Goal: Information Seeking & Learning: Learn about a topic

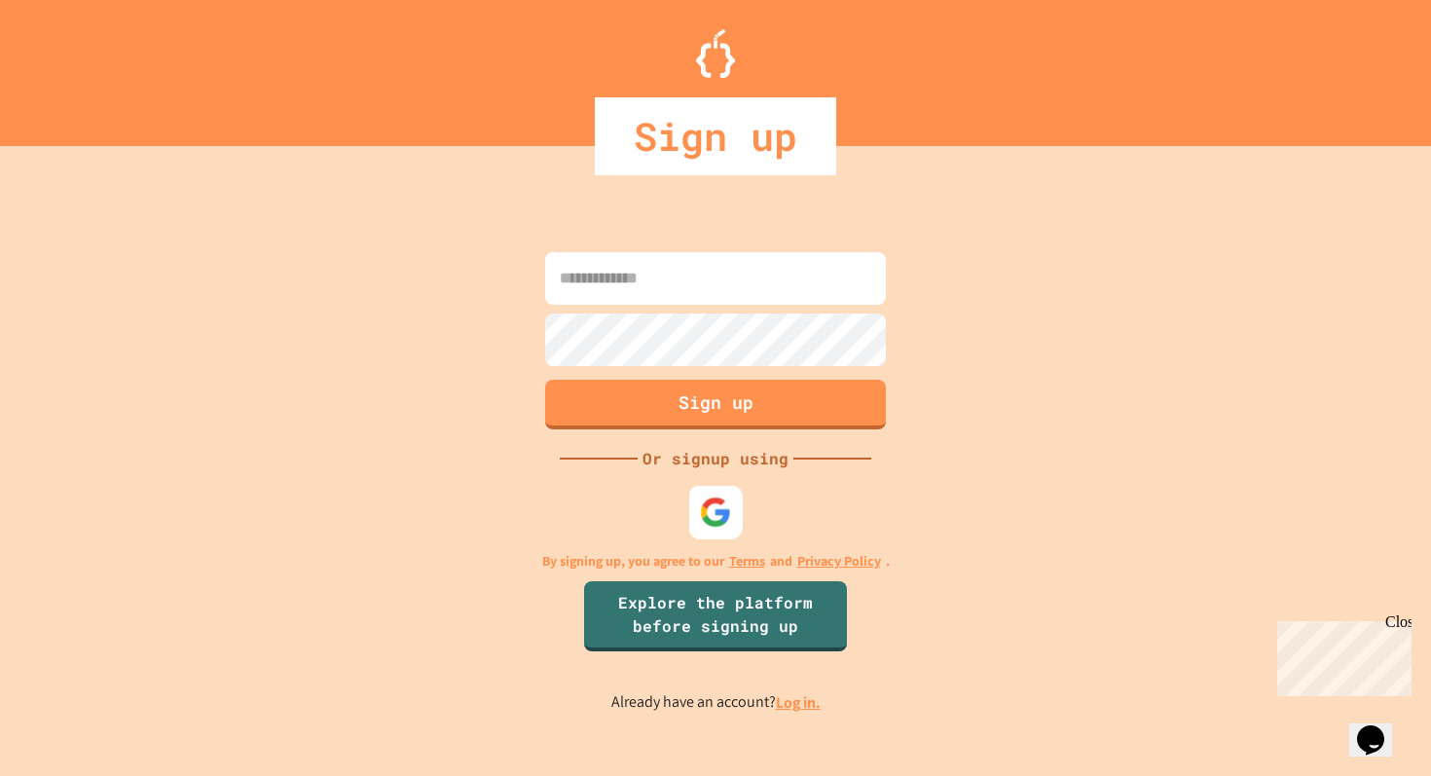
click at [718, 525] on img at bounding box center [716, 512] width 32 height 32
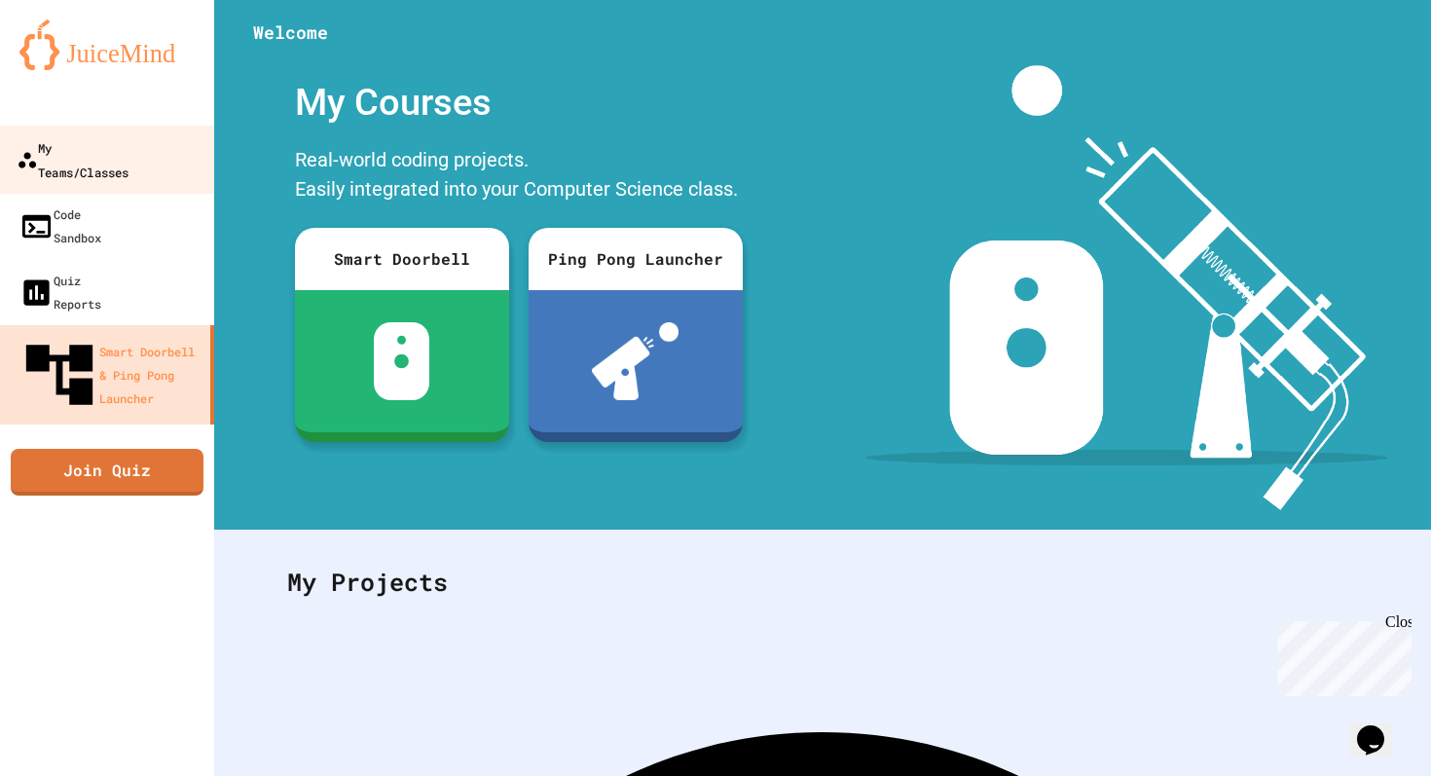
click at [129, 145] on div "My Teams/Classes" at bounding box center [73, 159] width 112 height 48
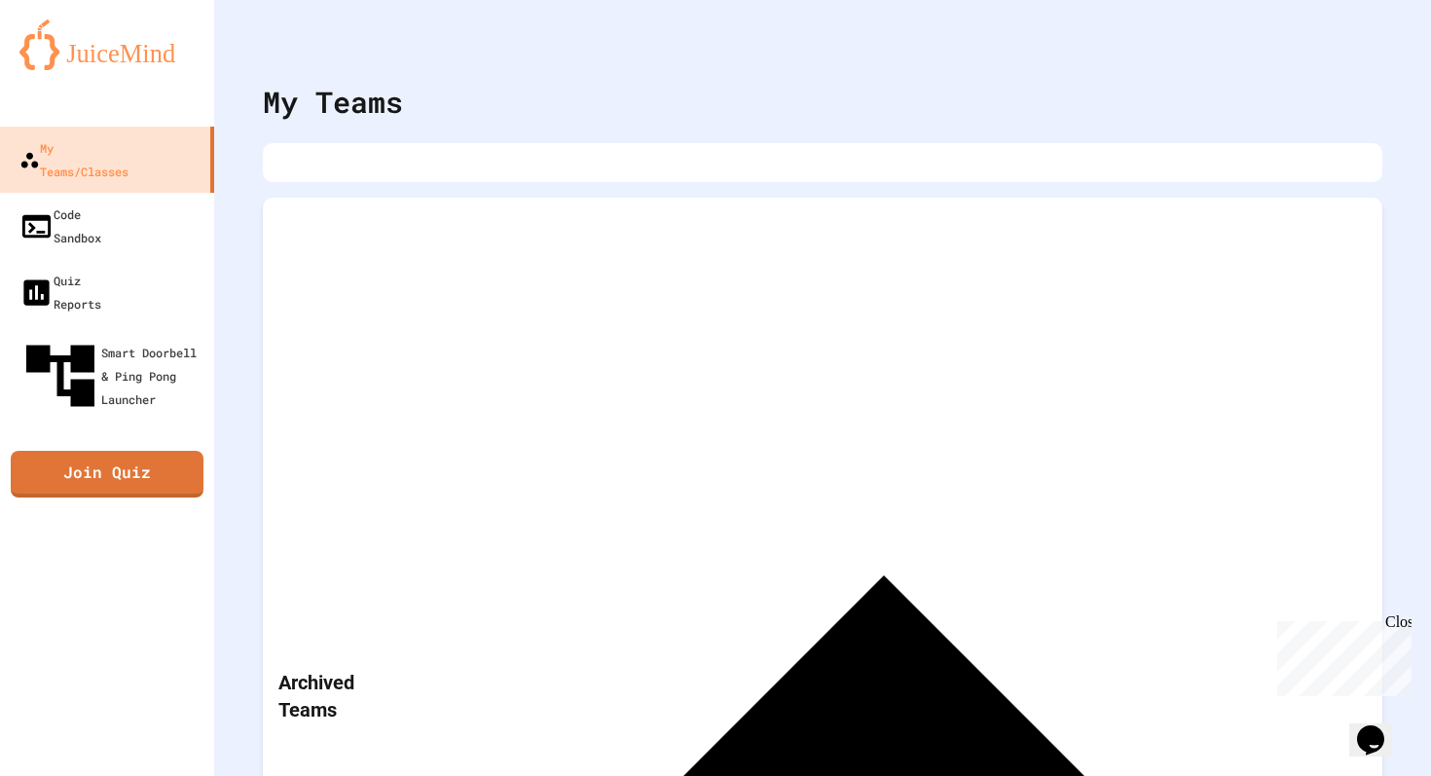
click at [360, 669] on p "Archived Teams" at bounding box center [339, 696] width 123 height 55
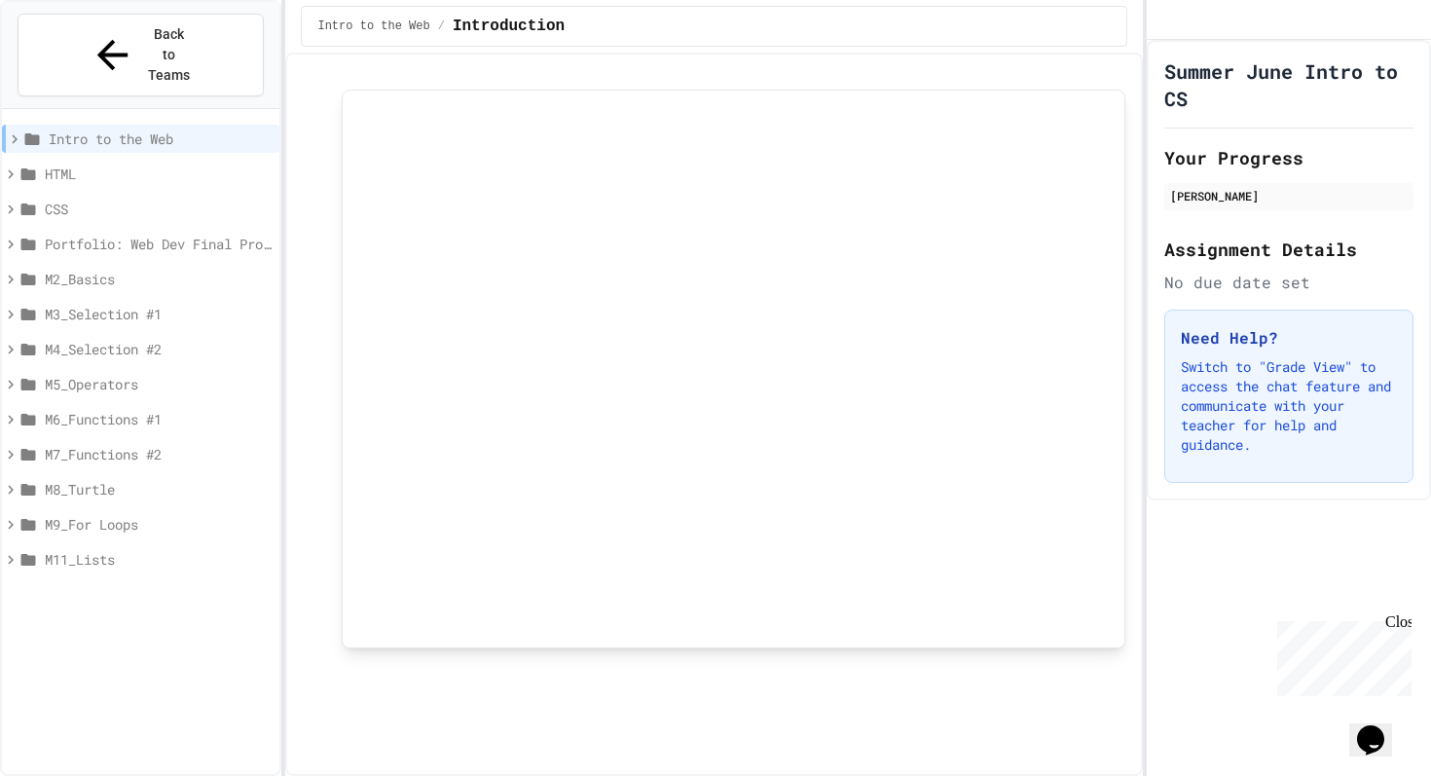
click at [43, 195] on div "CSS" at bounding box center [140, 209] width 277 height 28
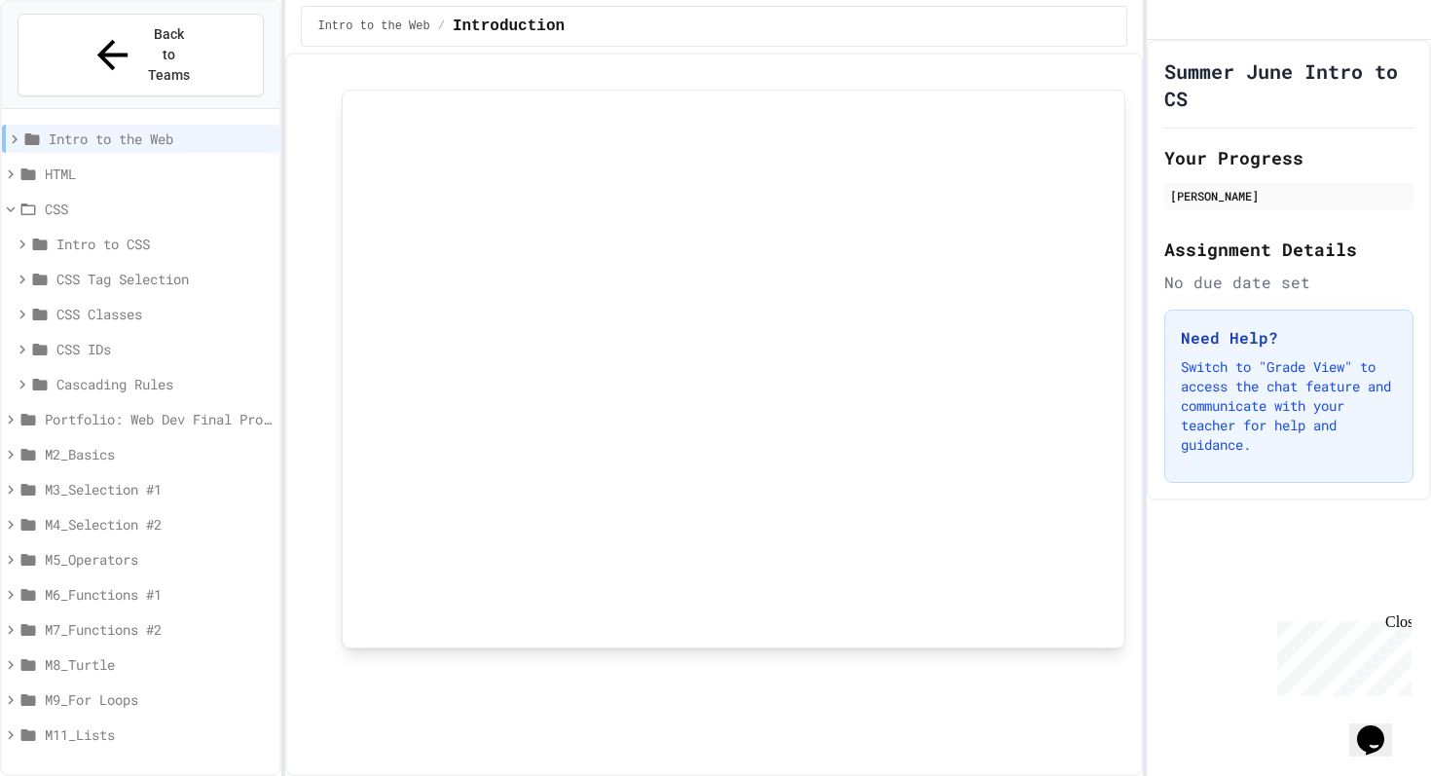
click at [62, 409] on span "Portfolio: Web Dev Final Project" at bounding box center [158, 419] width 227 height 20
click at [53, 479] on span "M2_Basics" at bounding box center [158, 489] width 227 height 20
click at [74, 234] on span "Intro to CSS" at bounding box center [163, 244] width 215 height 20
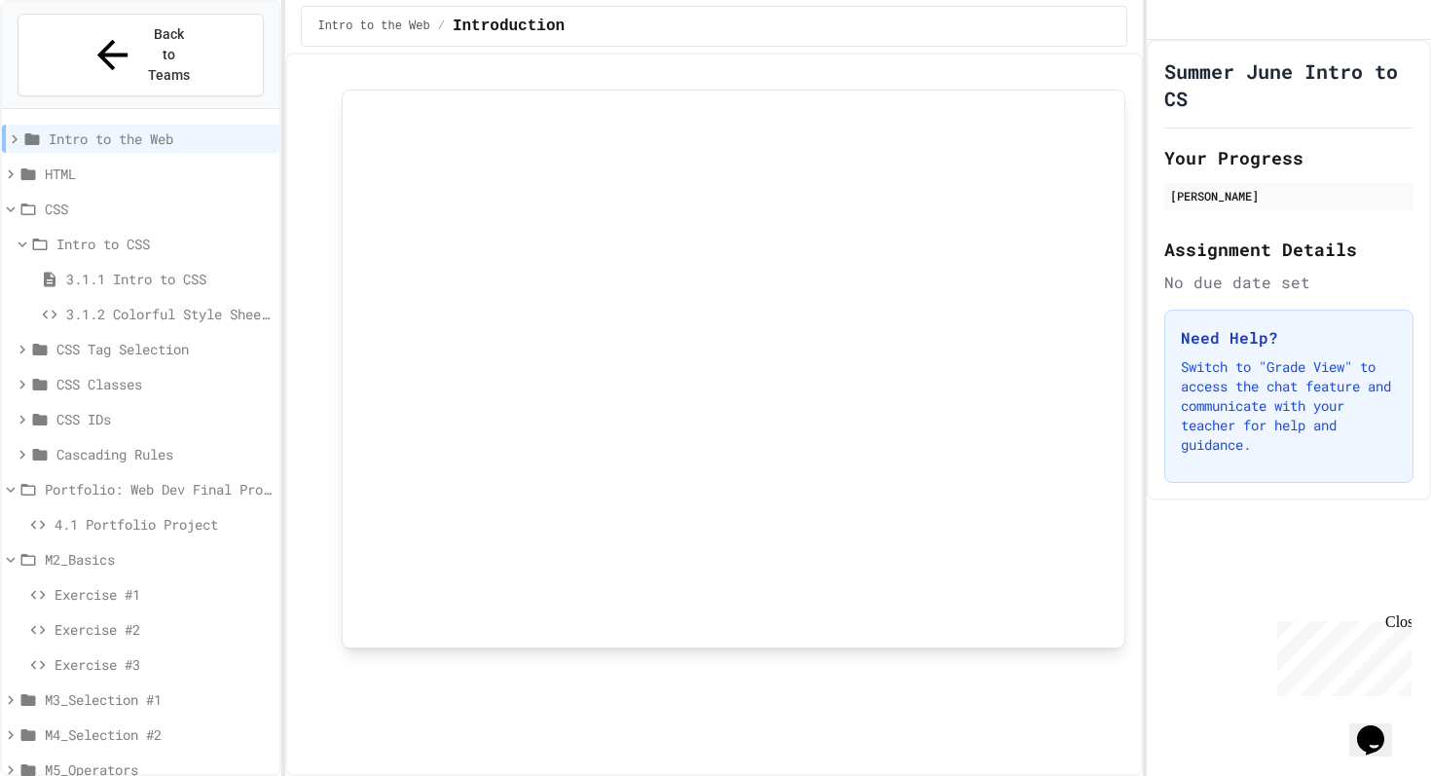
click at [57, 335] on div "CSS Tag Selection" at bounding box center [140, 349] width 277 height 28
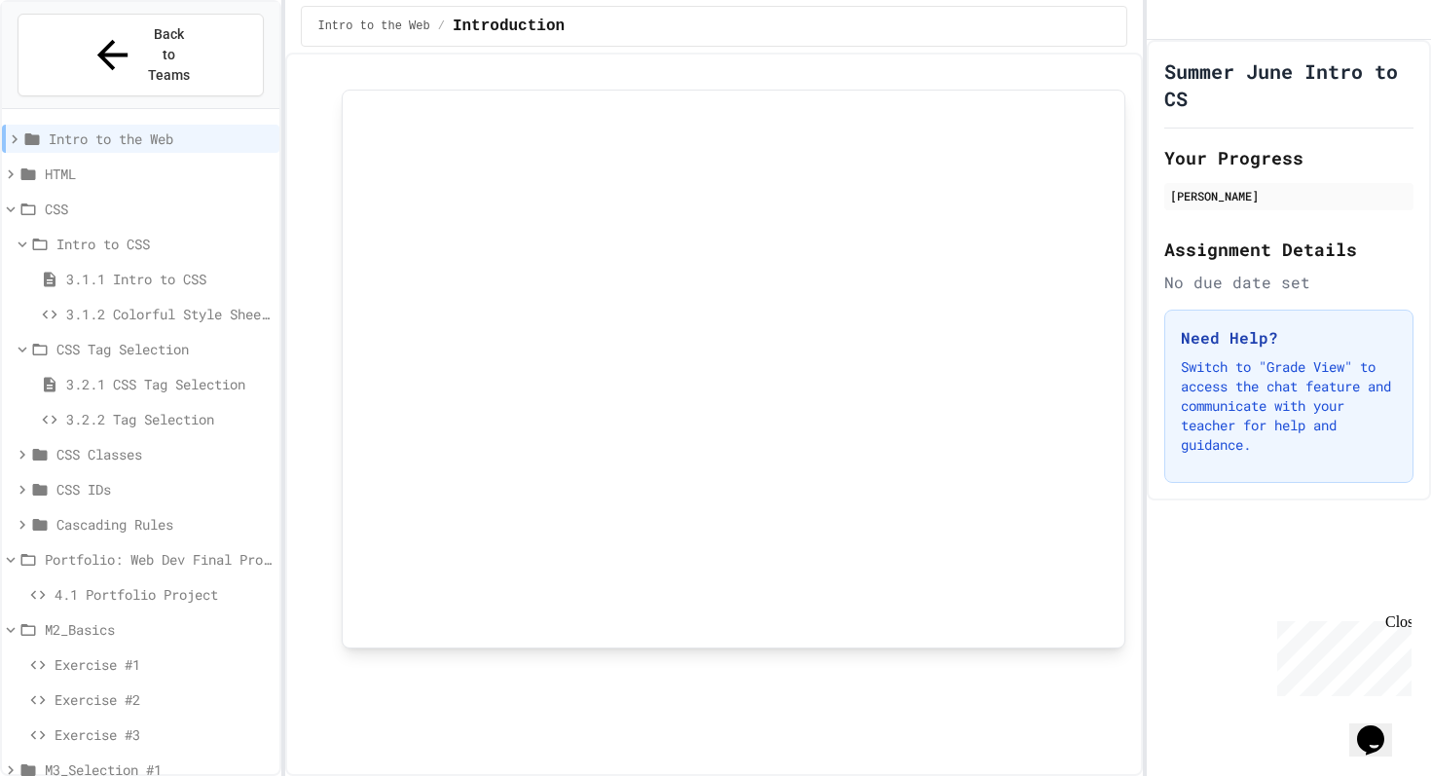
click at [63, 444] on span "CSS Classes" at bounding box center [163, 454] width 215 height 20
click at [80, 549] on span "CSS IDs" at bounding box center [163, 559] width 215 height 20
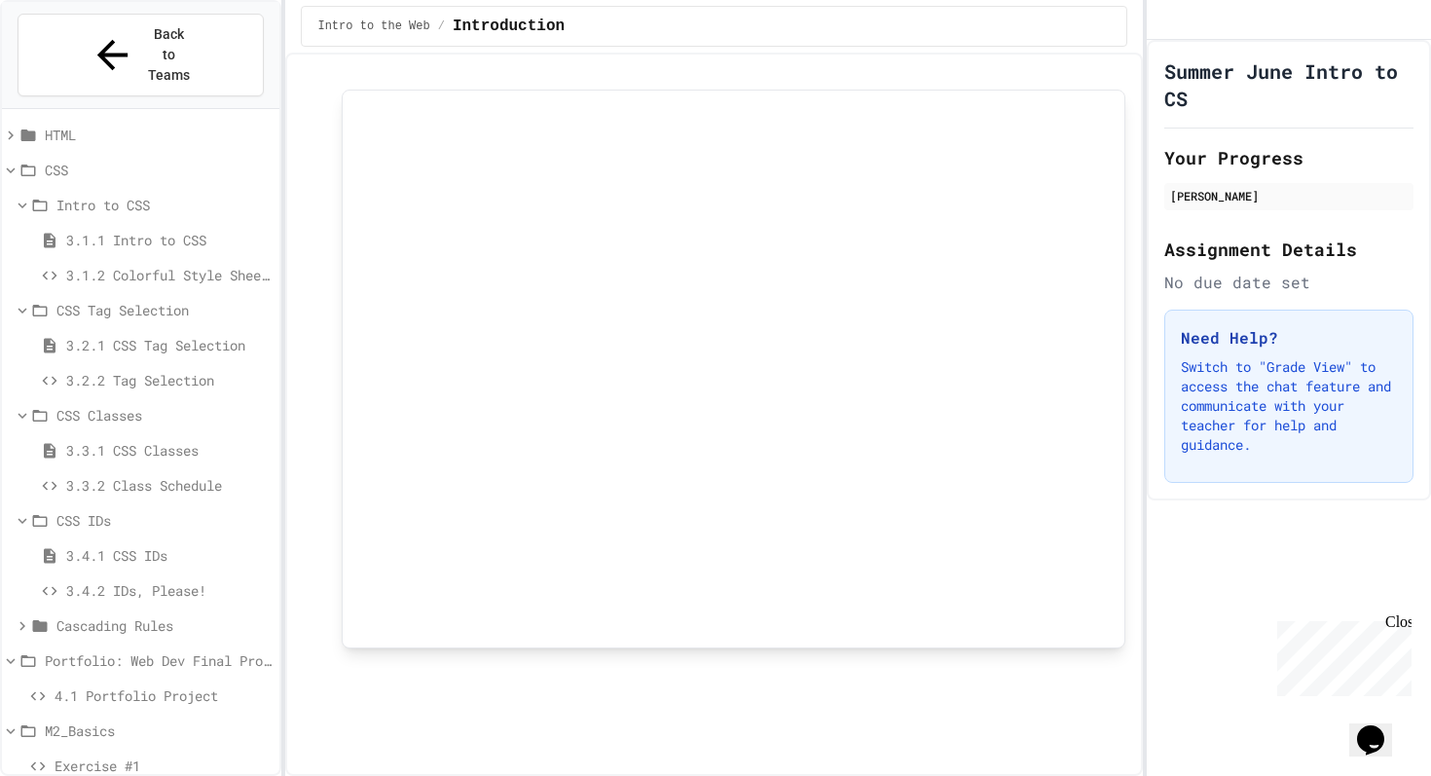
scroll to position [46, 0]
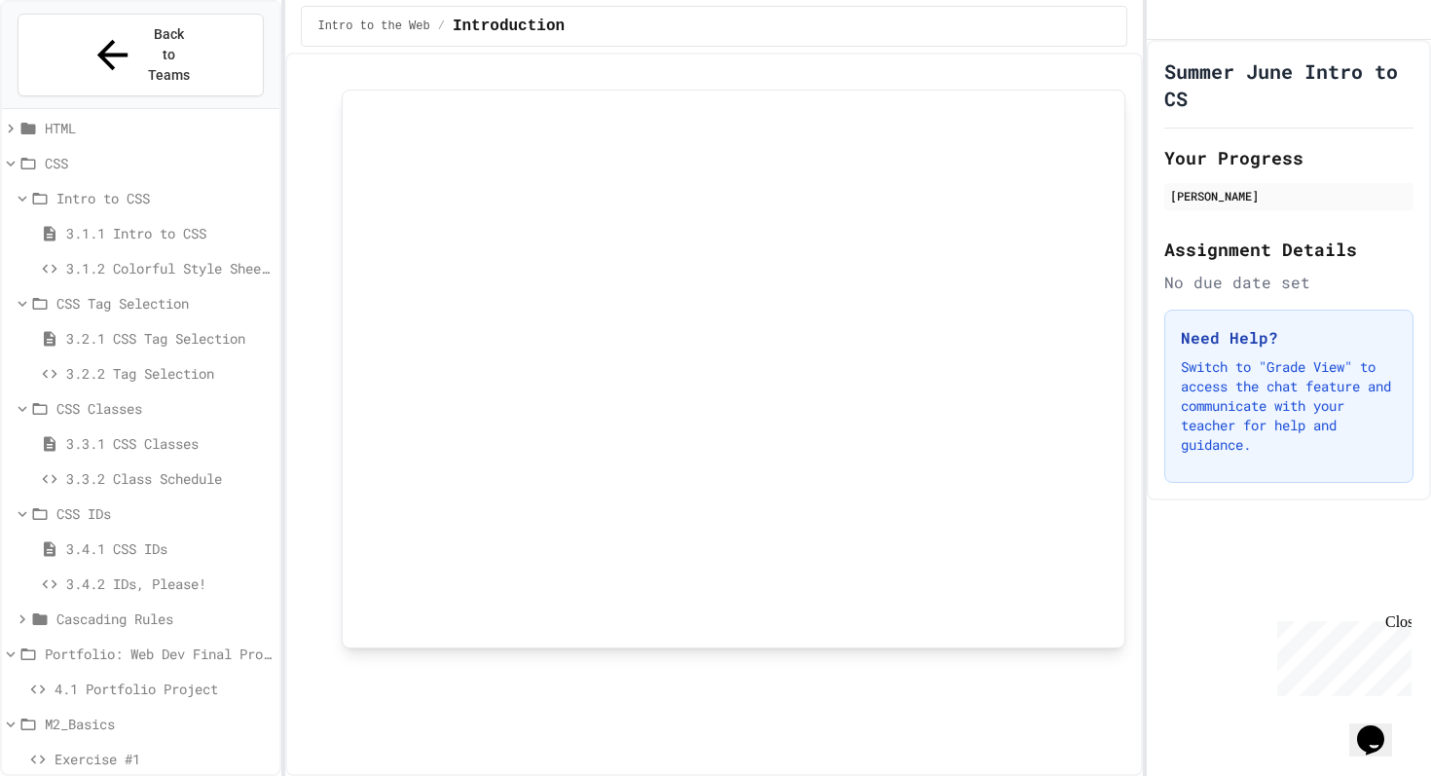
click at [94, 118] on span "HTML" at bounding box center [158, 128] width 227 height 20
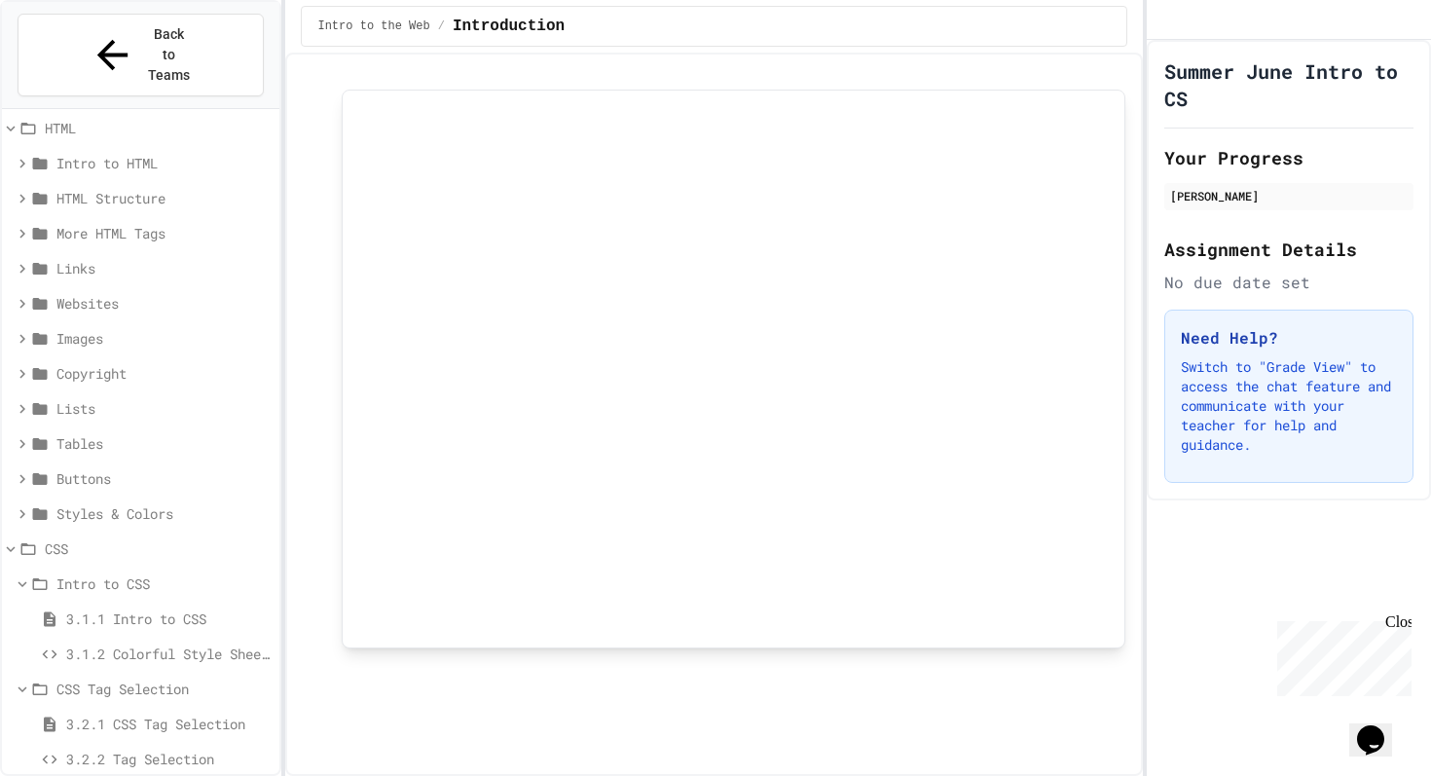
scroll to position [35, 0]
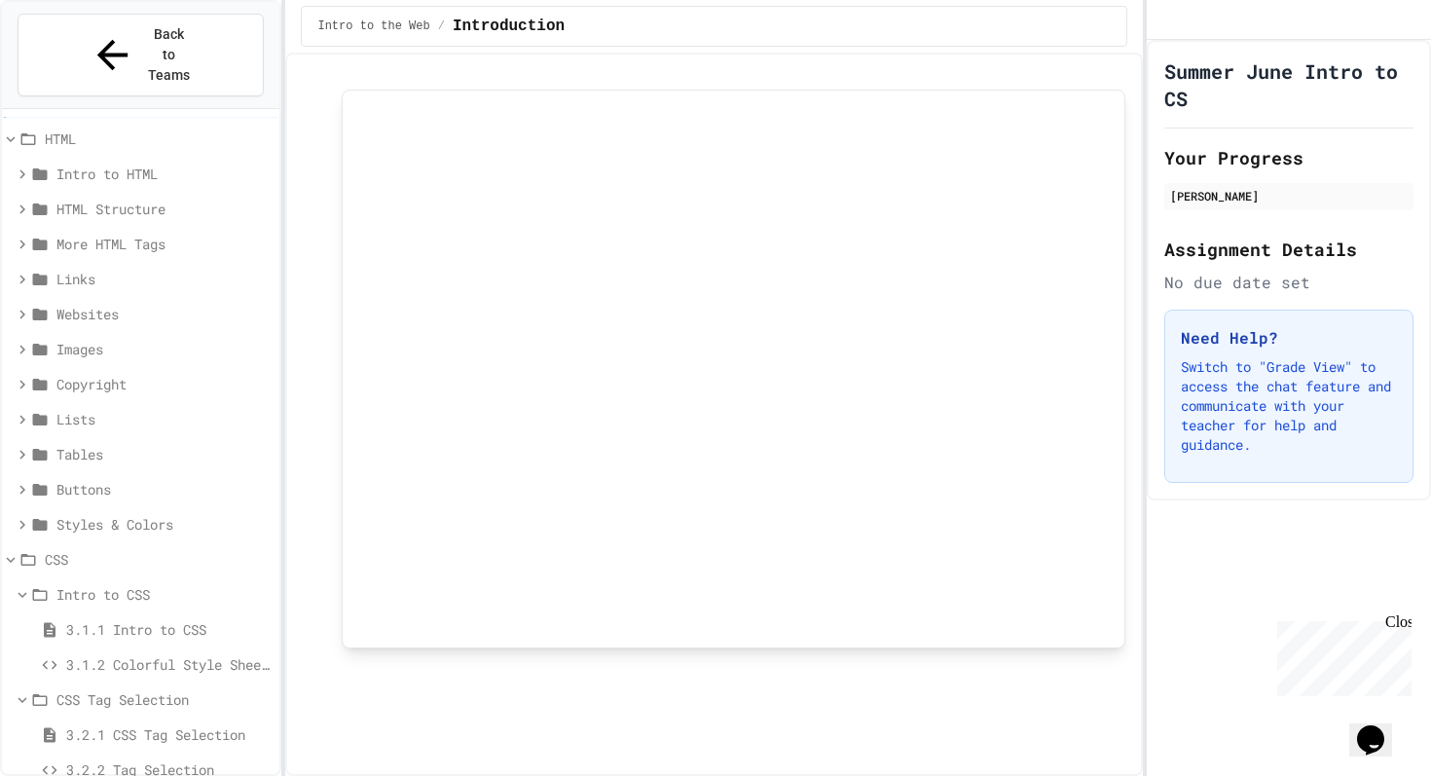
click at [97, 269] on span "Links" at bounding box center [163, 279] width 215 height 20
click at [148, 164] on span "Intro to HTML" at bounding box center [163, 174] width 215 height 20
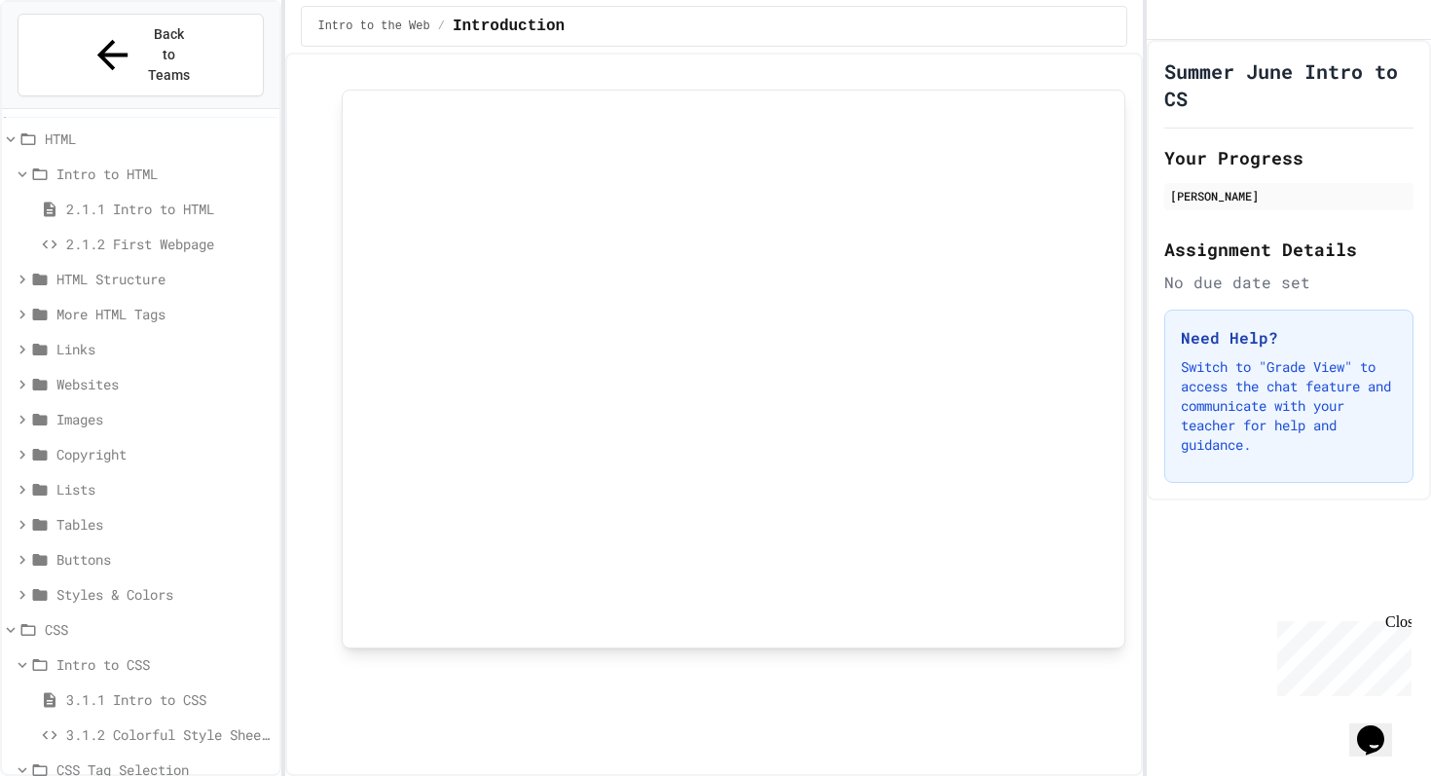
click at [130, 269] on span "HTML Structure" at bounding box center [163, 279] width 215 height 20
click at [110, 374] on span "More HTML Tags" at bounding box center [163, 384] width 215 height 20
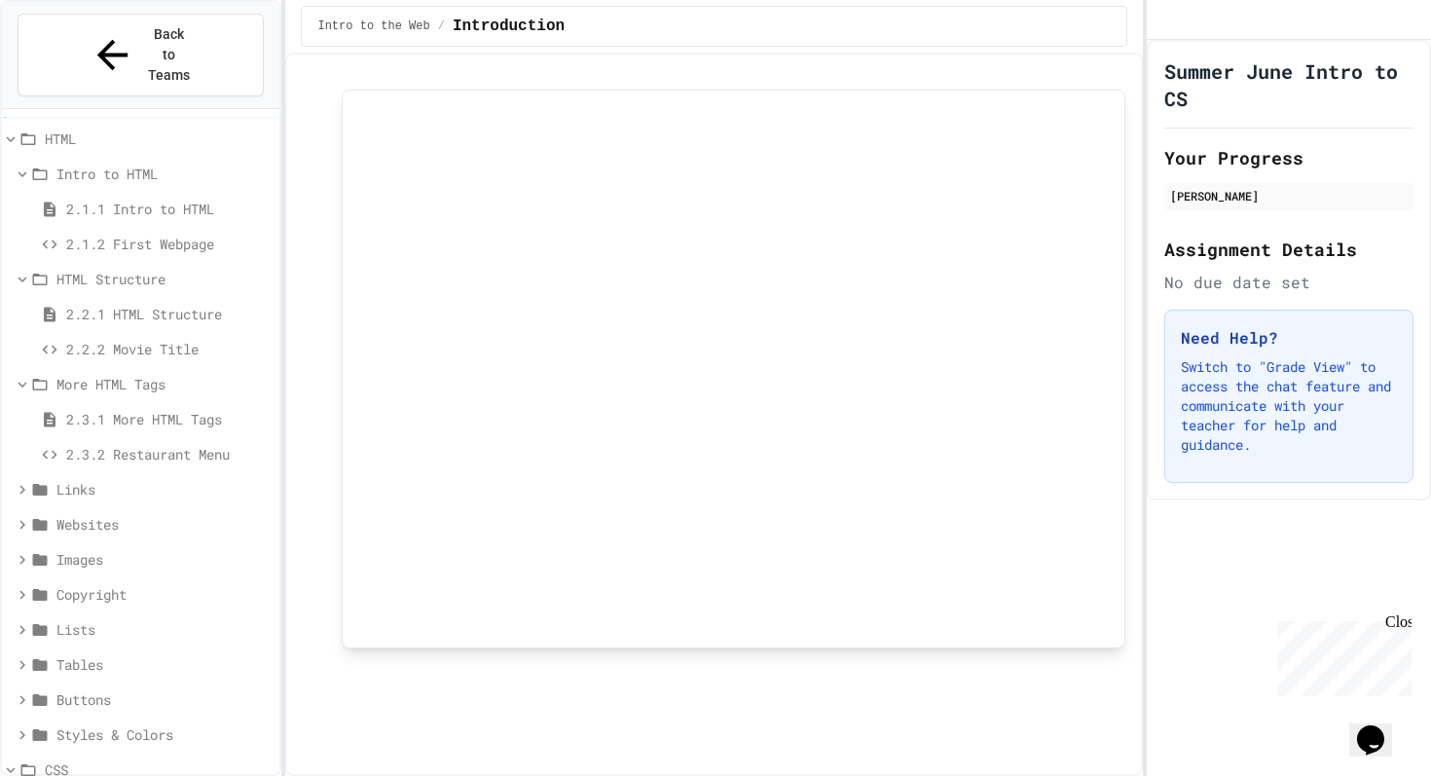
click at [88, 479] on span "Links" at bounding box center [163, 489] width 215 height 20
click at [109, 584] on span "Websites" at bounding box center [163, 594] width 215 height 20
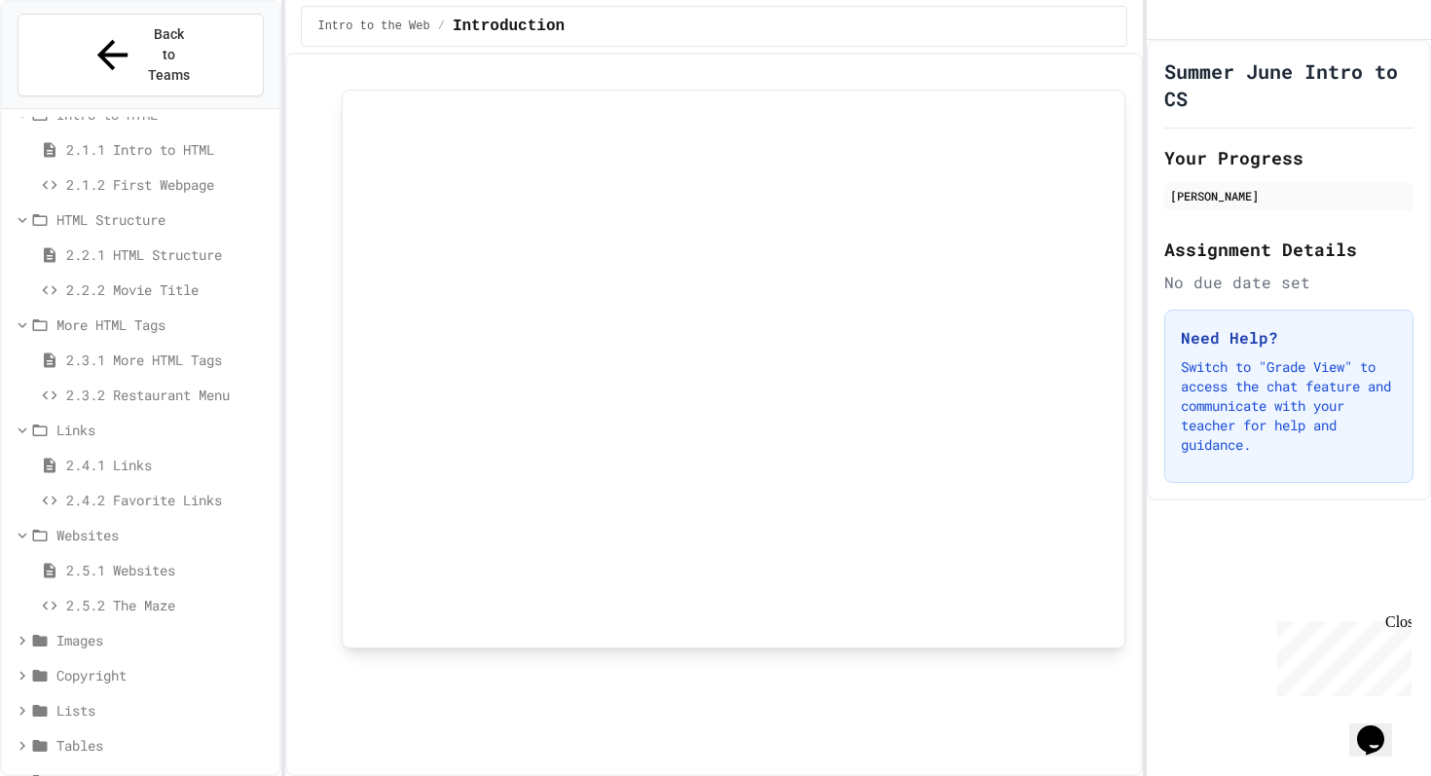
scroll to position [98, 0]
click at [109, 591] on span "2.5.2 The Maze" at bounding box center [168, 601] width 205 height 20
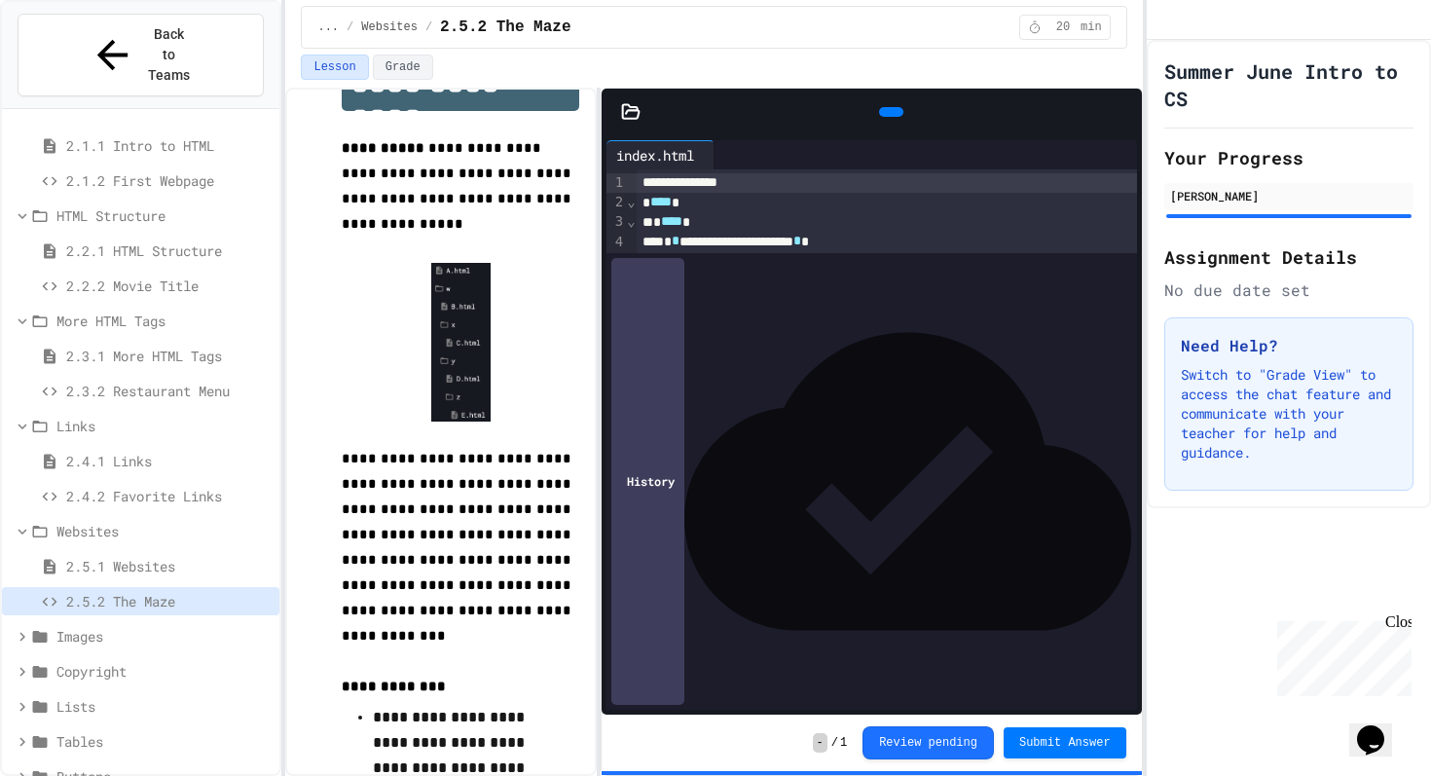
scroll to position [69, 0]
click at [722, 155] on icon at bounding box center [722, 155] width 0 height 0
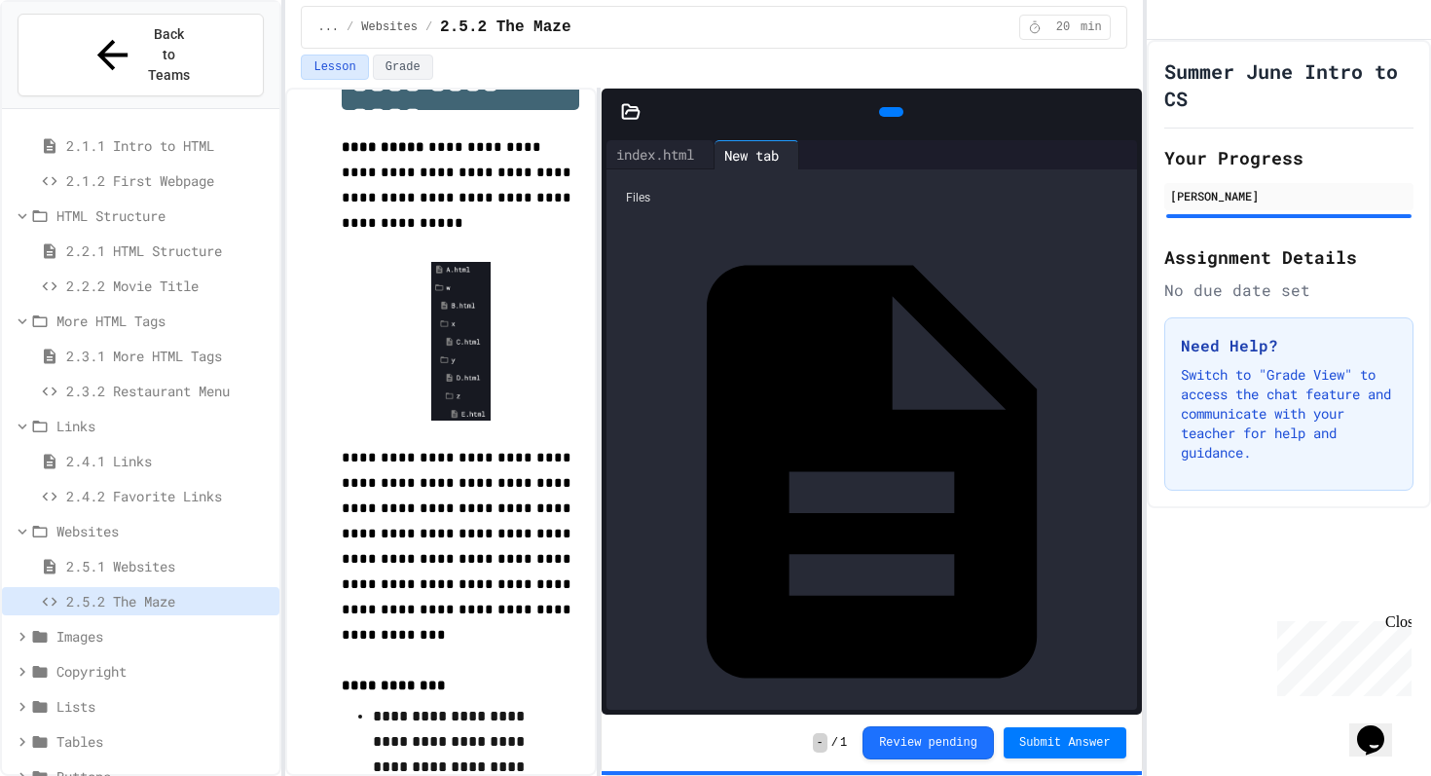
click at [1126, 462] on div "A.html" at bounding box center [1126, 471] width 0 height 19
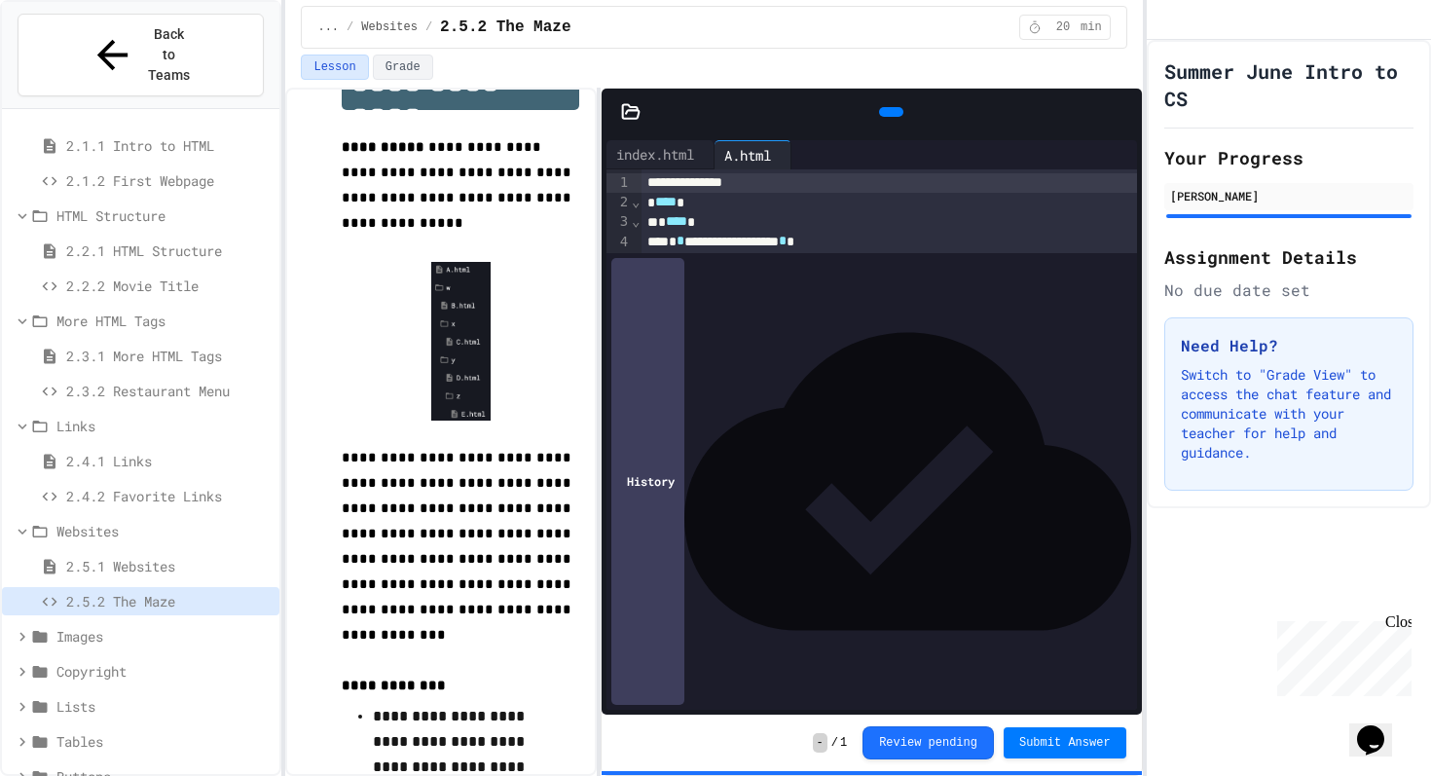
click at [799, 155] on icon at bounding box center [799, 155] width 0 height 0
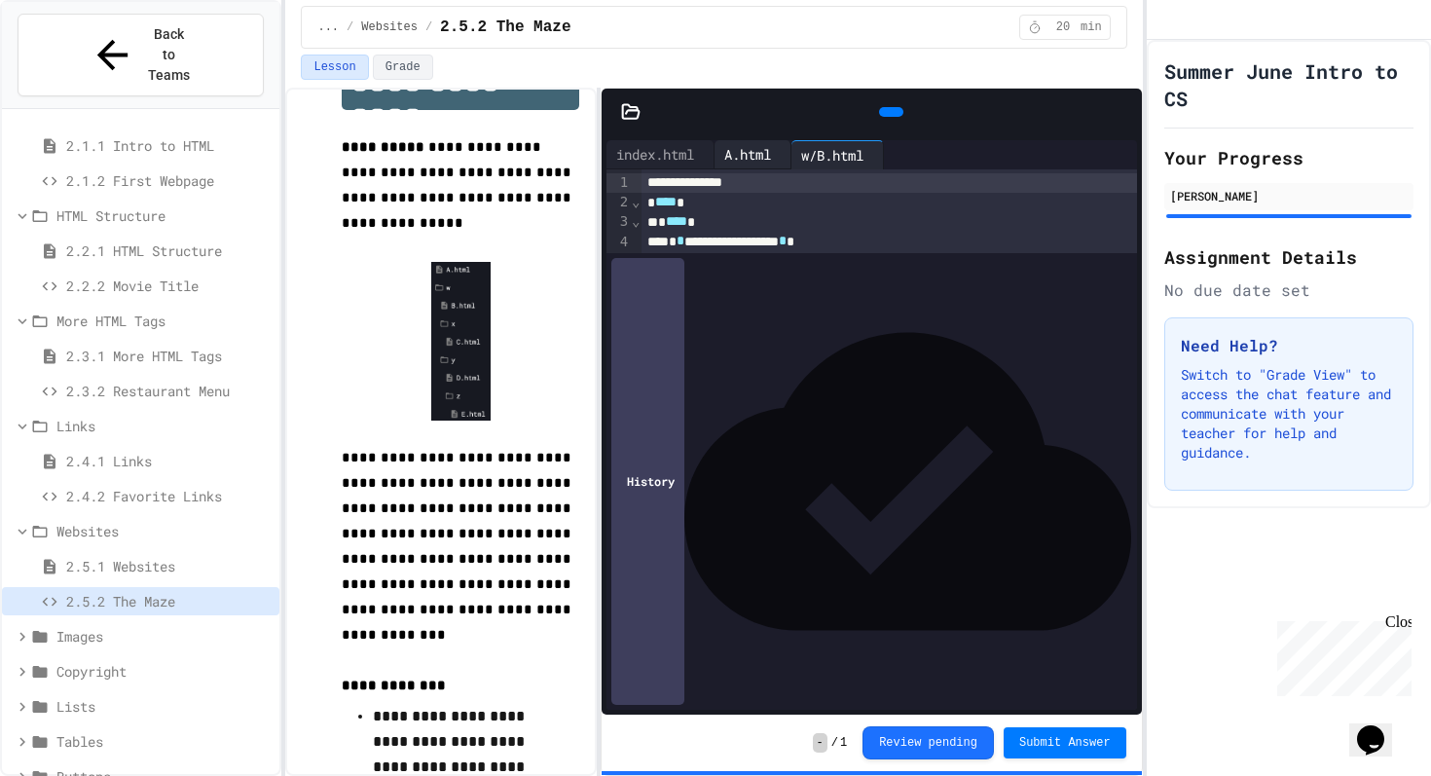
click at [758, 166] on div "A.html" at bounding box center [753, 154] width 77 height 29
click at [669, 162] on div "index.html" at bounding box center [655, 154] width 97 height 20
click at [777, 162] on div "A.html" at bounding box center [748, 154] width 66 height 20
click at [846, 166] on div "w/B.html" at bounding box center [838, 154] width 92 height 29
